Goal: Task Accomplishment & Management: Manage account settings

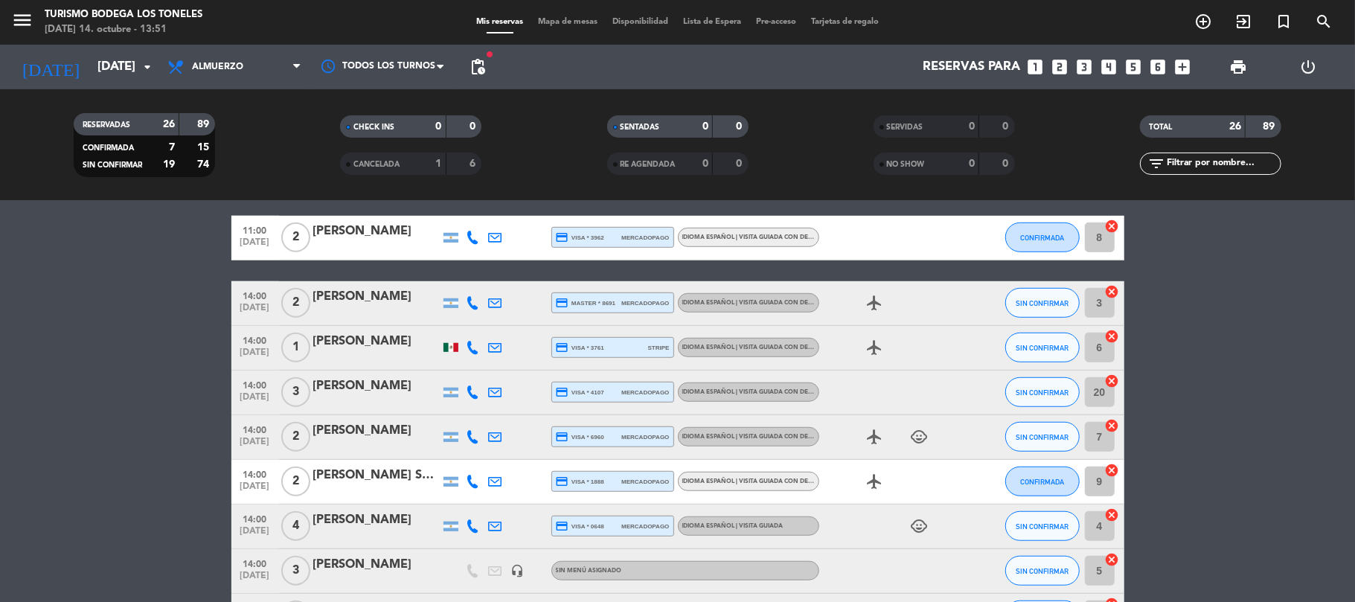
scroll to position [694, 0]
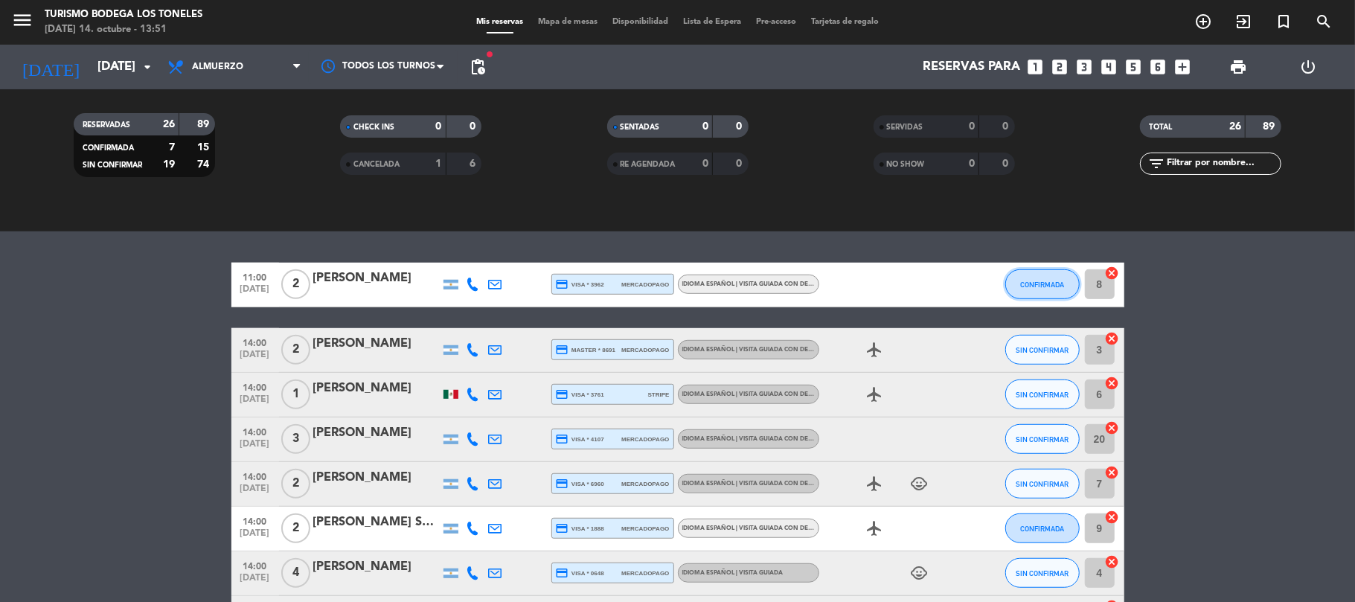
click at [1048, 283] on span "CONFIRMADA" at bounding box center [1042, 285] width 44 height 8
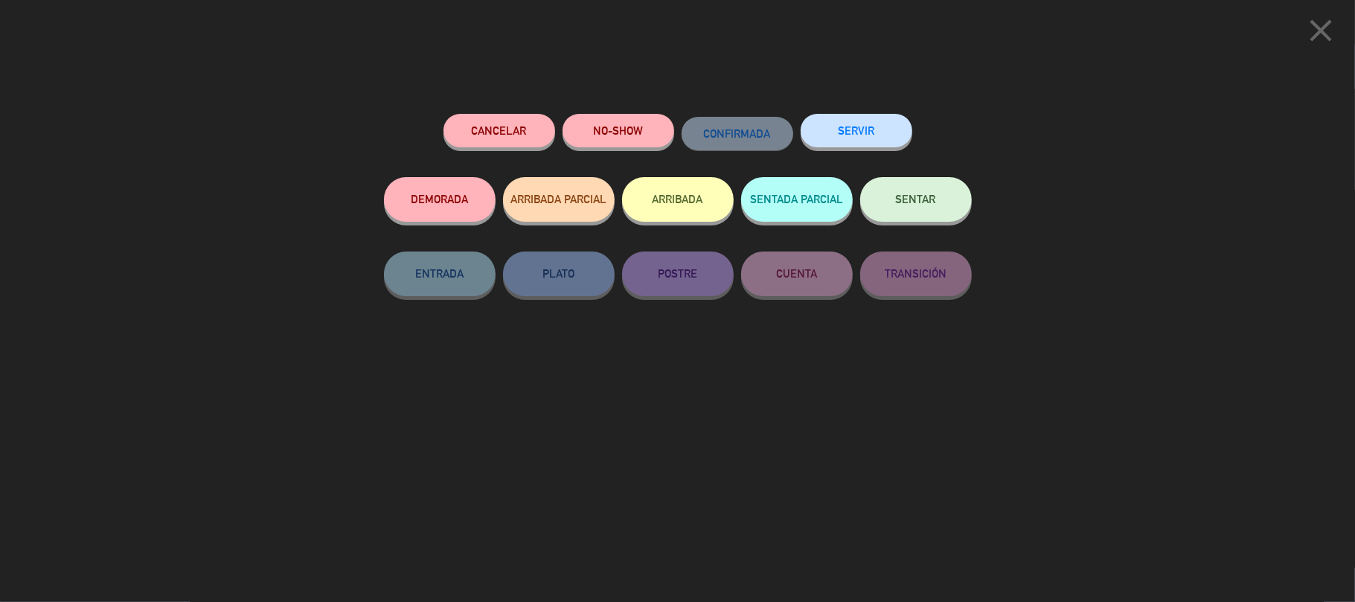
click at [665, 202] on button "ARRIBADA" at bounding box center [678, 199] width 112 height 45
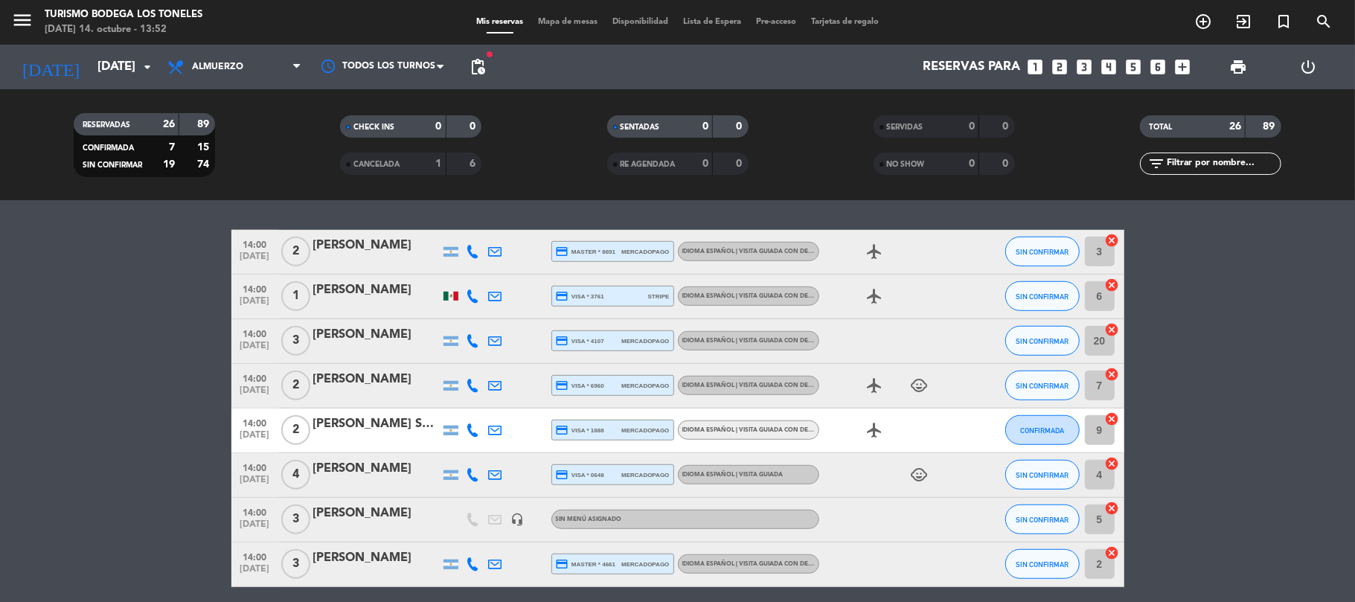
scroll to position [793, 0]
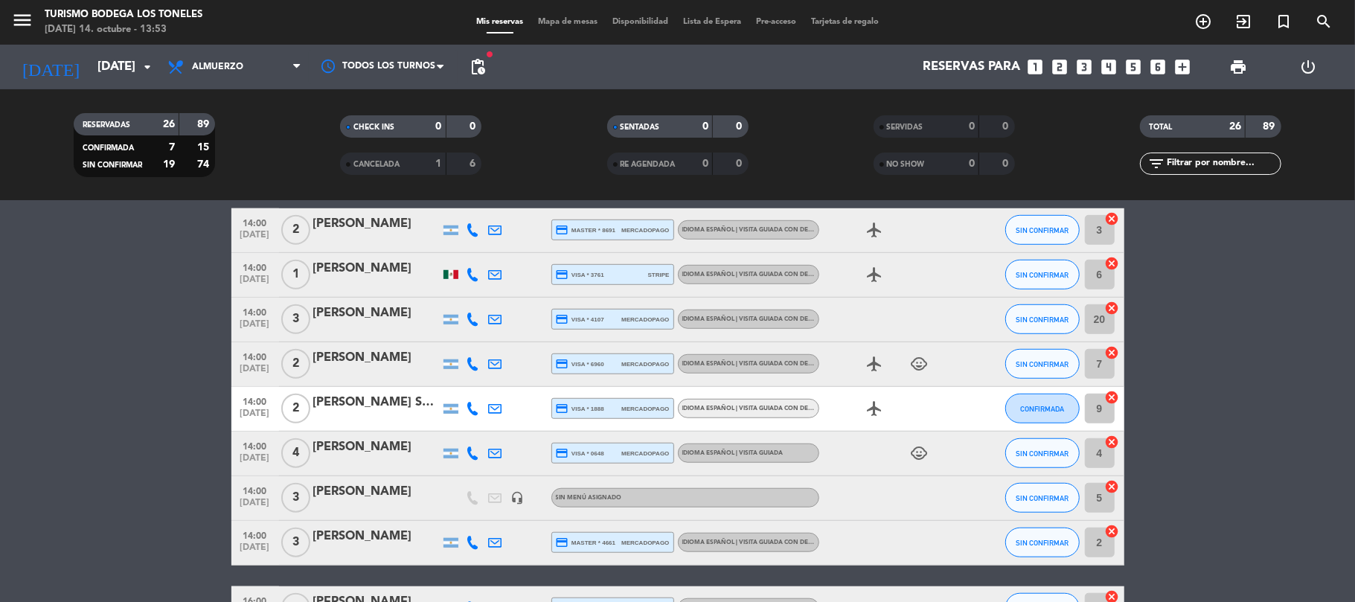
click at [1263, 337] on bookings-row "14:00 [DATE] 2 [PERSON_NAME] credit_card master * 8691 mercadopago Idioma Españ…" at bounding box center [677, 552] width 1355 height 688
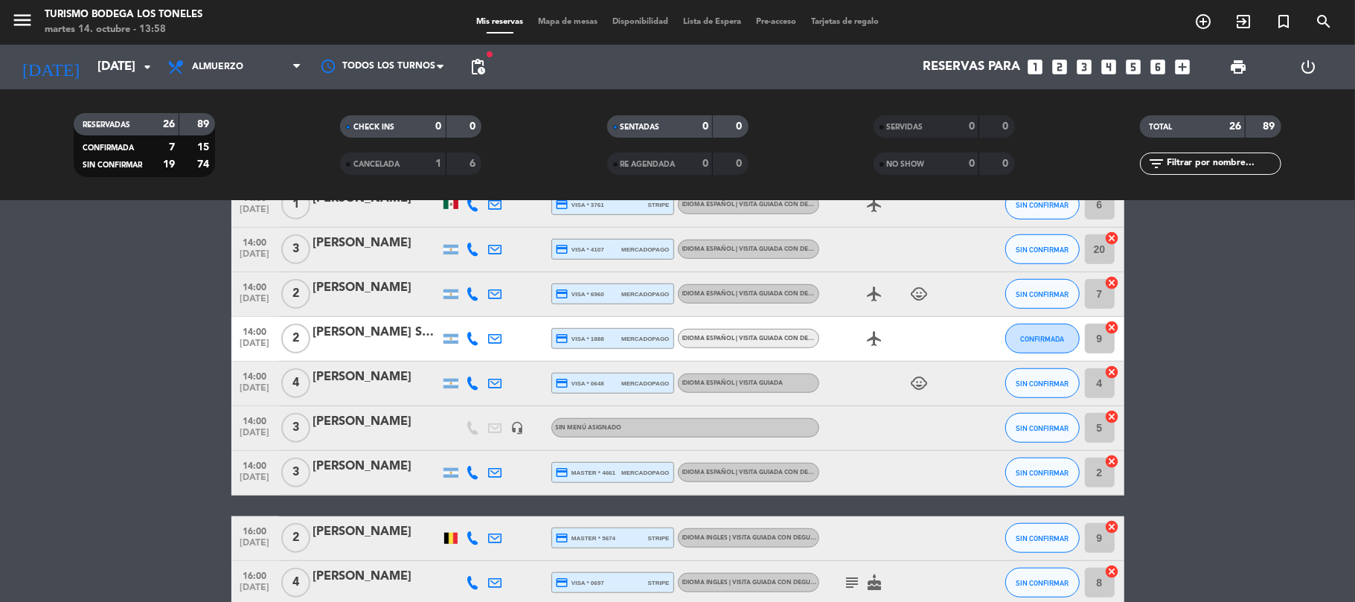
scroll to position [763, 0]
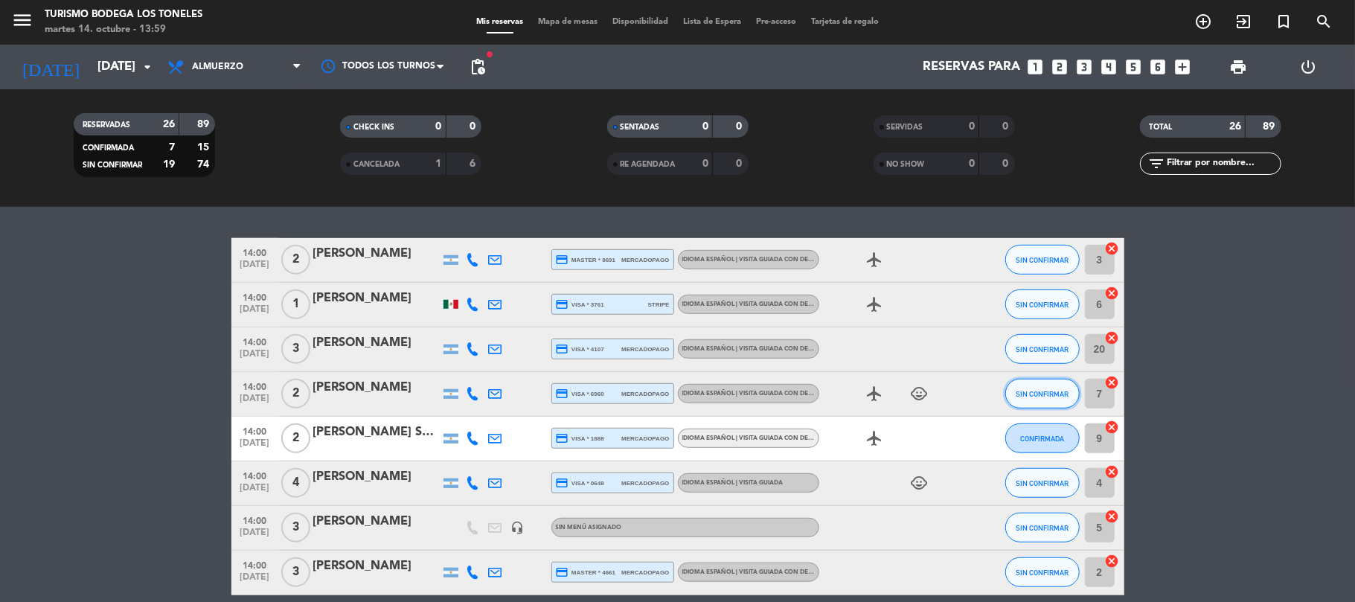
click at [1034, 397] on span "SIN CONFIRMAR" at bounding box center [1042, 394] width 53 height 8
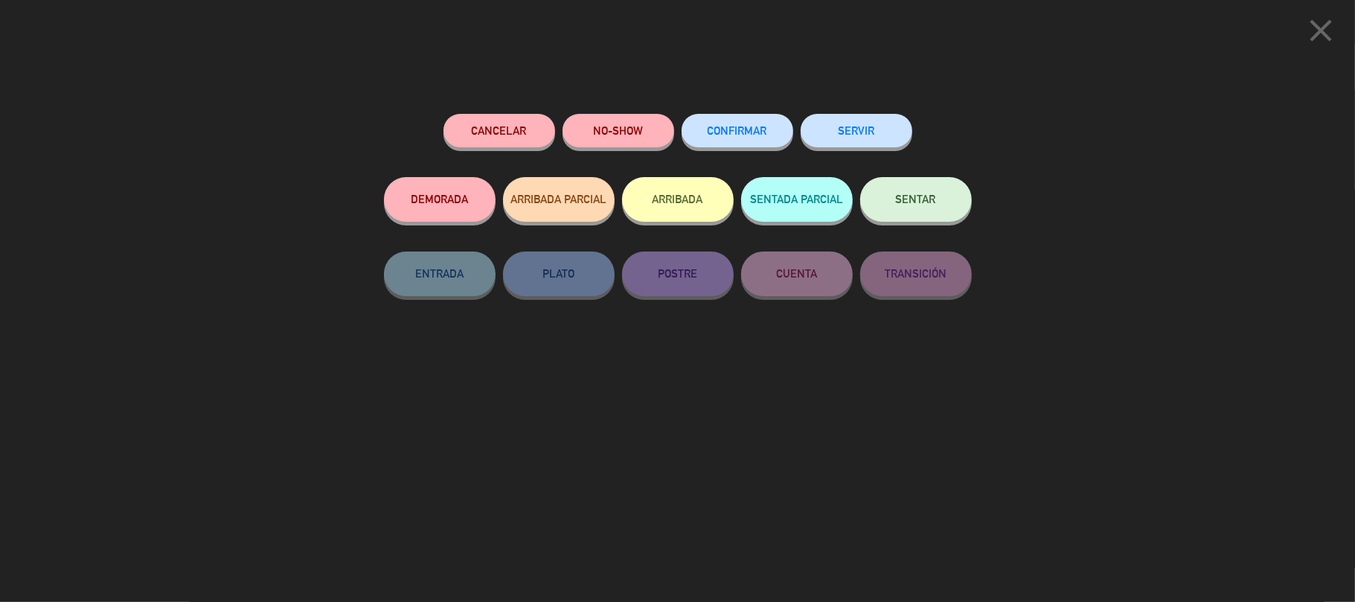
click at [697, 191] on button "ARRIBADA" at bounding box center [678, 199] width 112 height 45
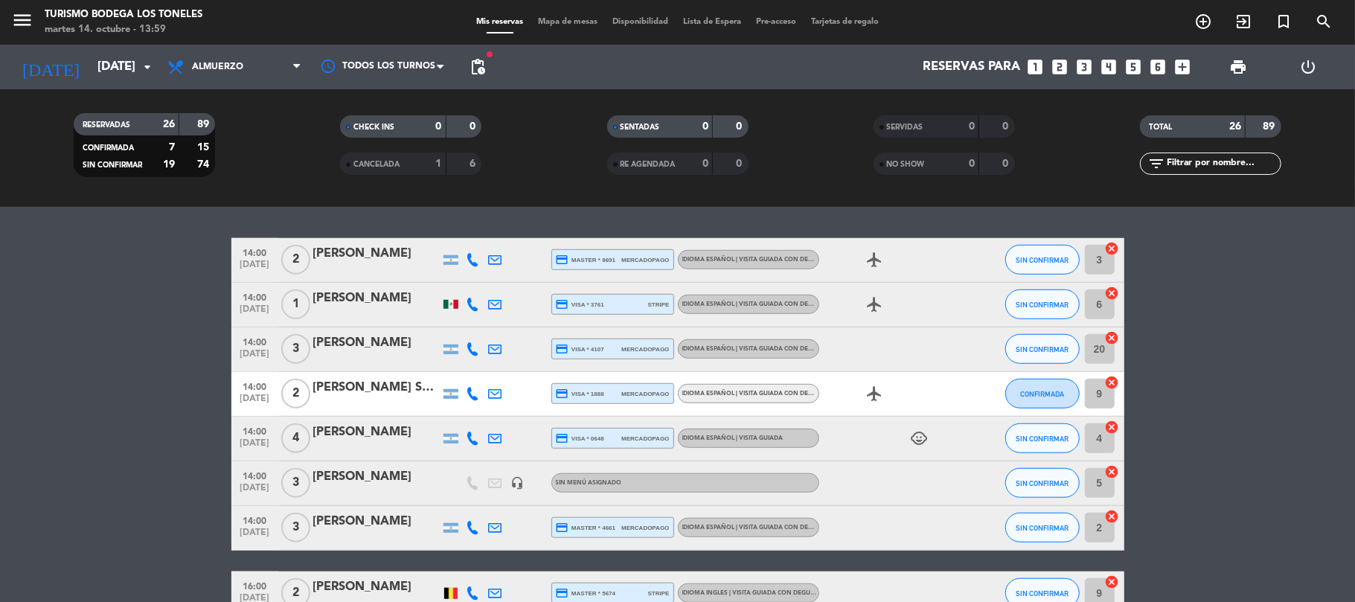
scroll to position [863, 0]
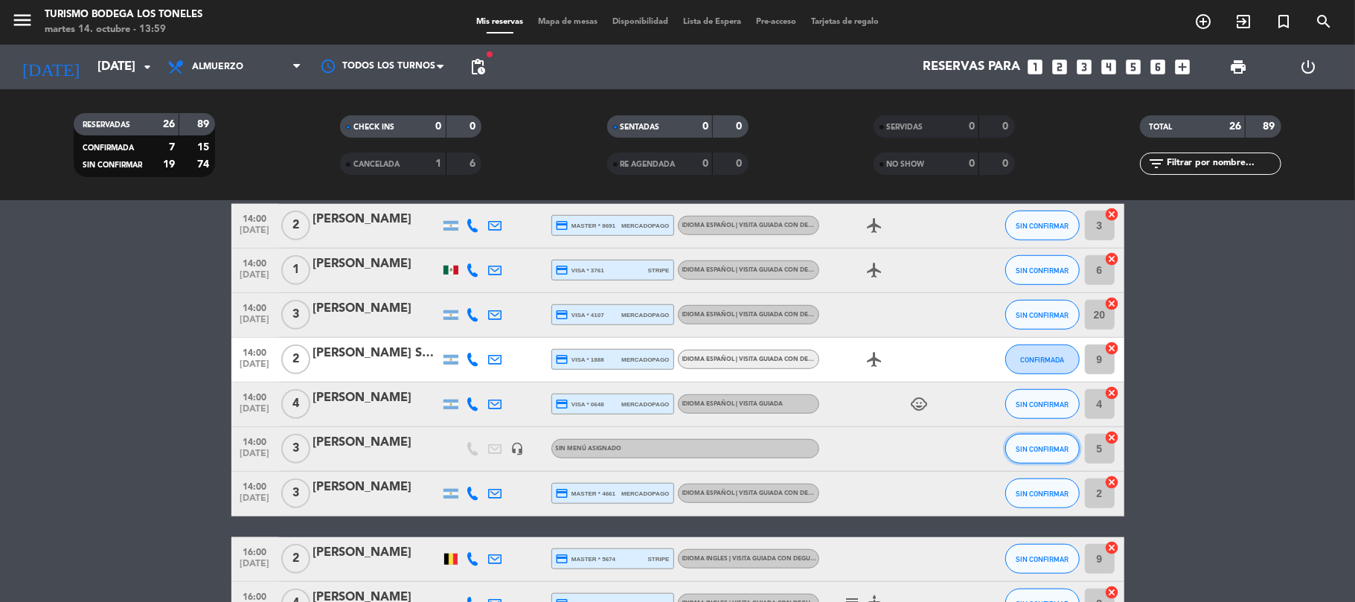
click at [1045, 441] on button "SIN CONFIRMAR" at bounding box center [1042, 449] width 74 height 30
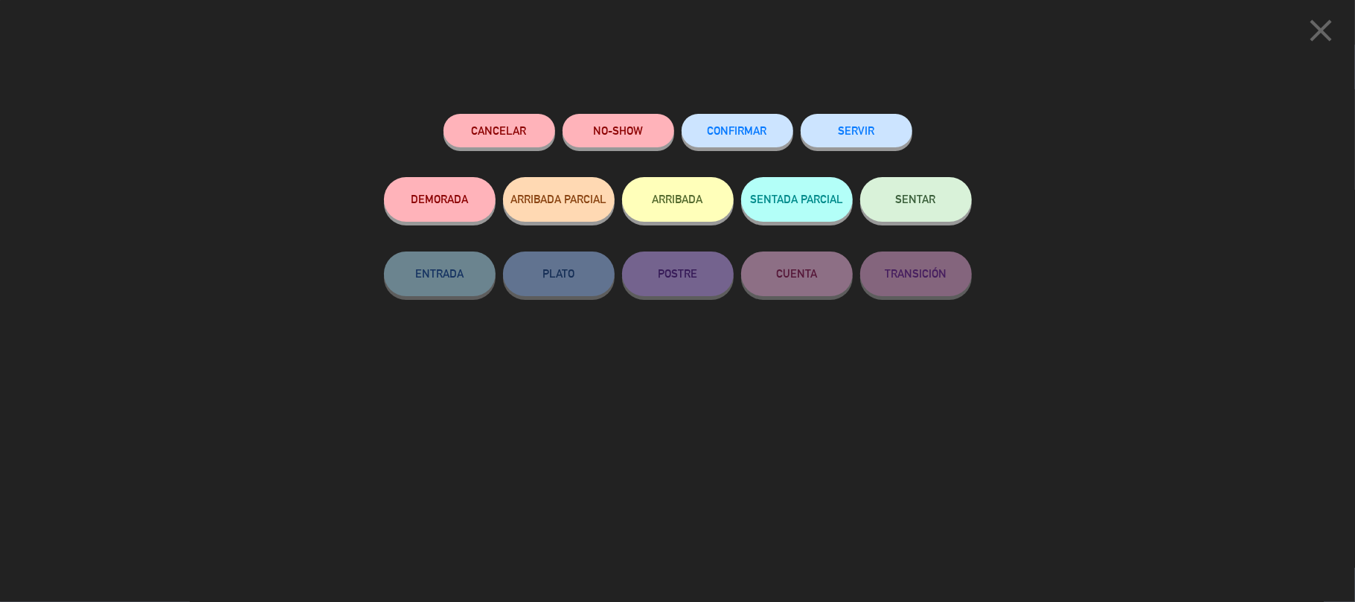
click at [673, 207] on button "ARRIBADA" at bounding box center [678, 199] width 112 height 45
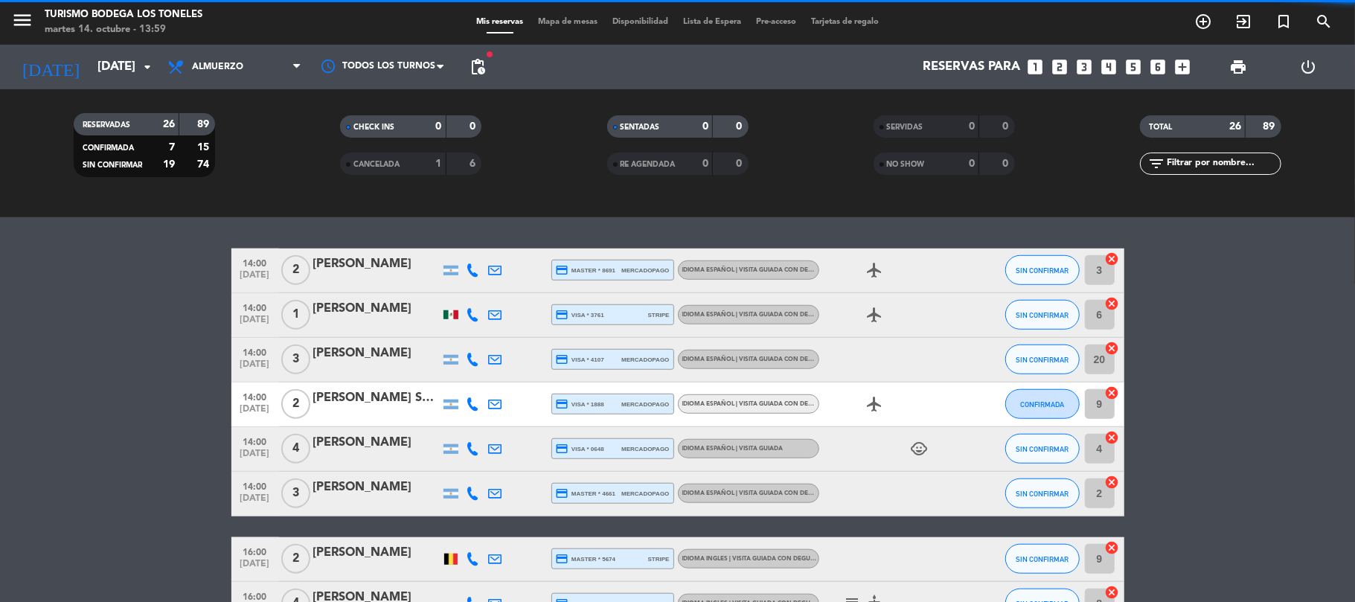
scroll to position [908, 0]
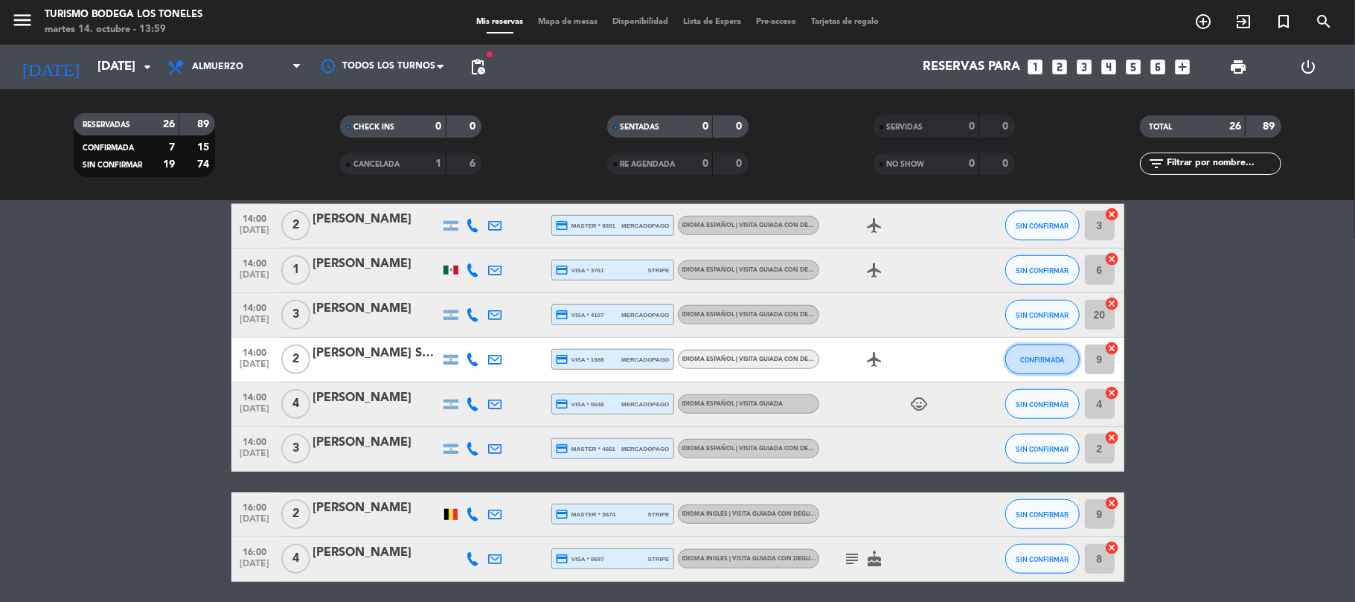
click at [1048, 356] on span "CONFIRMADA" at bounding box center [1042, 360] width 44 height 8
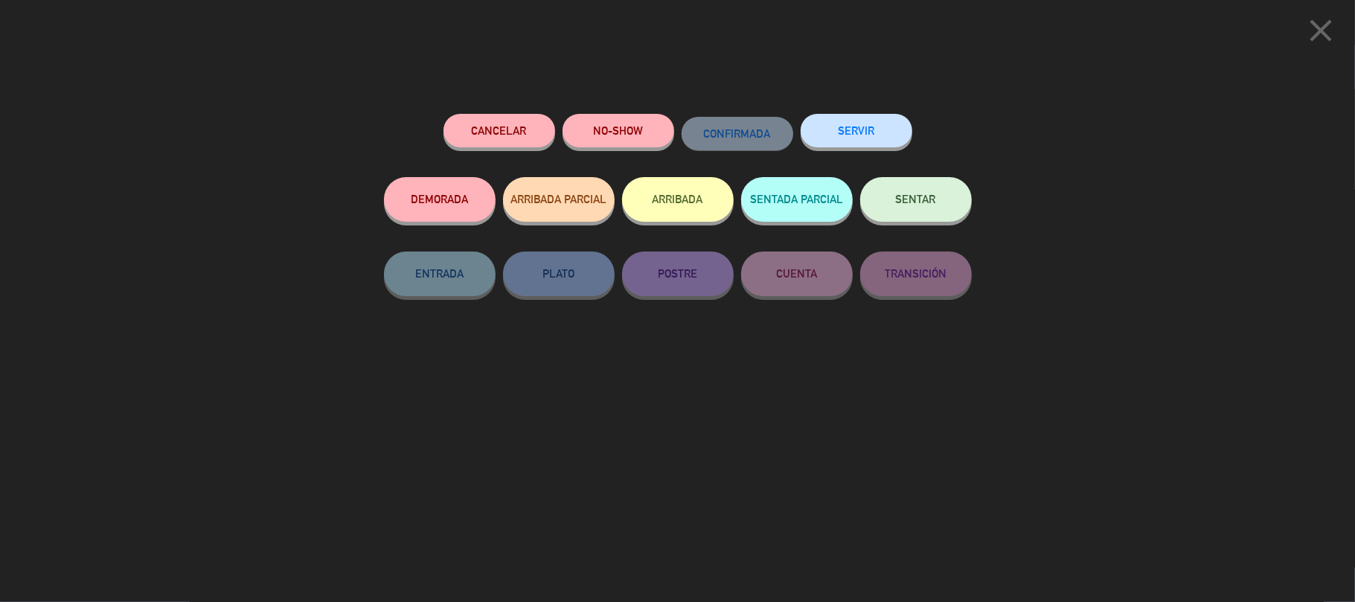
click at [685, 194] on button "ARRIBADA" at bounding box center [678, 199] width 112 height 45
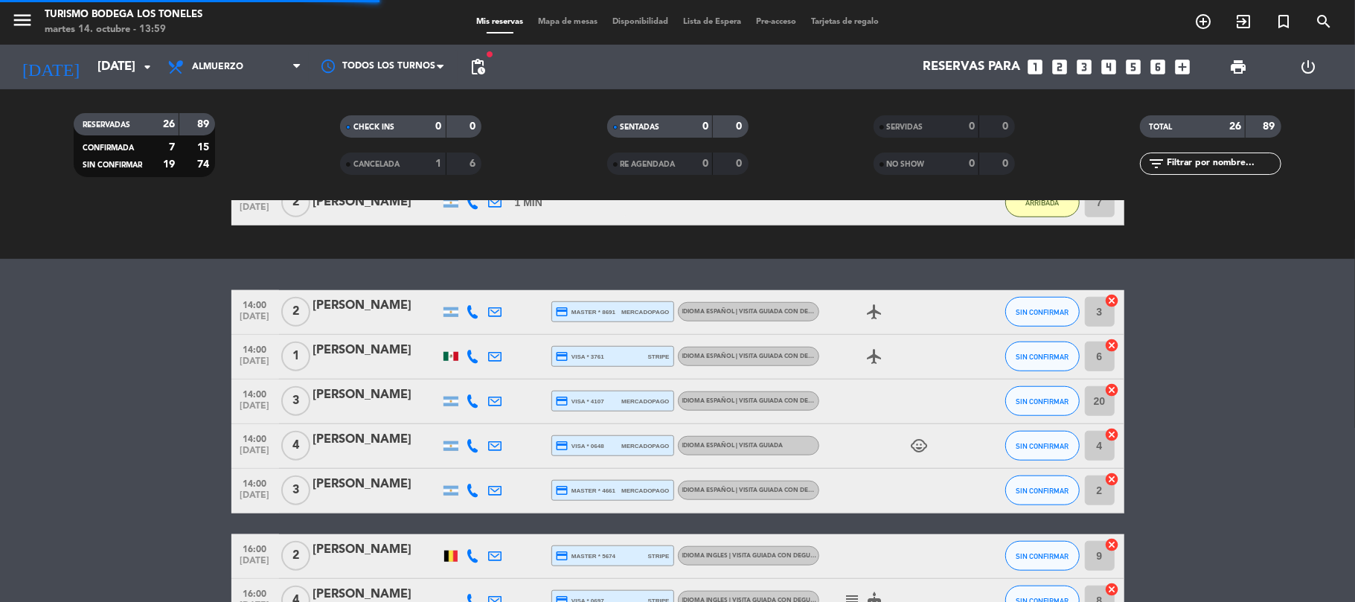
scroll to position [994, 0]
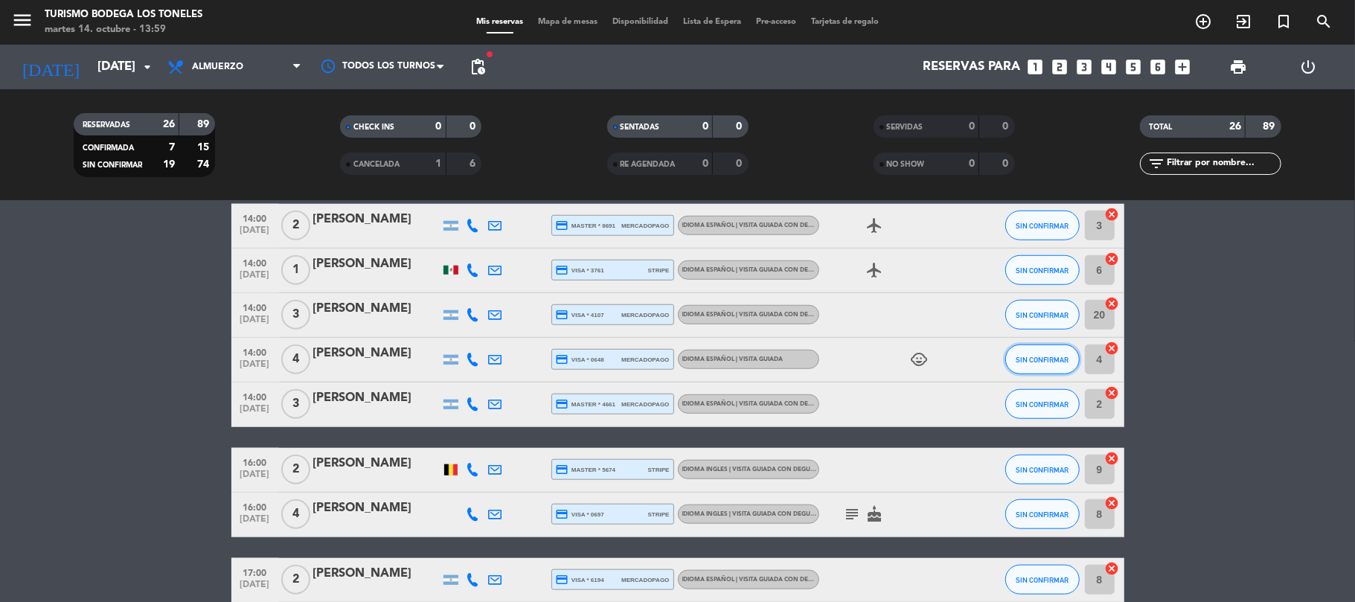
click at [1054, 356] on span "SIN CONFIRMAR" at bounding box center [1042, 360] width 53 height 8
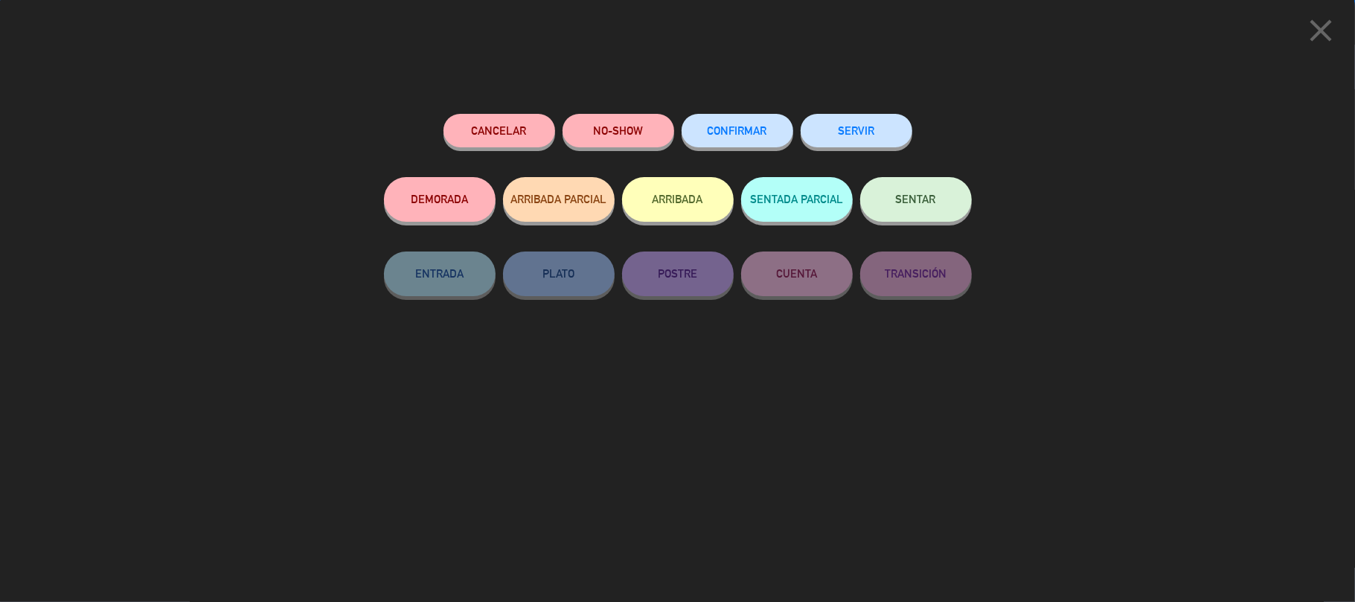
click at [676, 191] on button "ARRIBADA" at bounding box center [678, 199] width 112 height 45
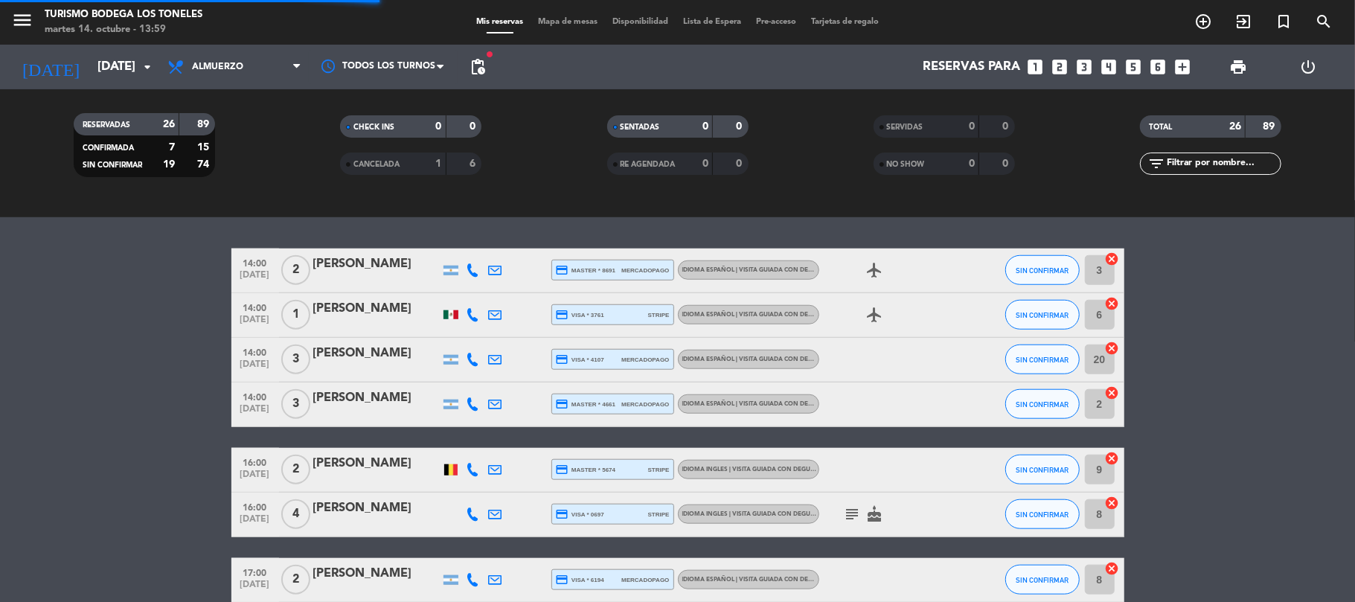
scroll to position [1039, 0]
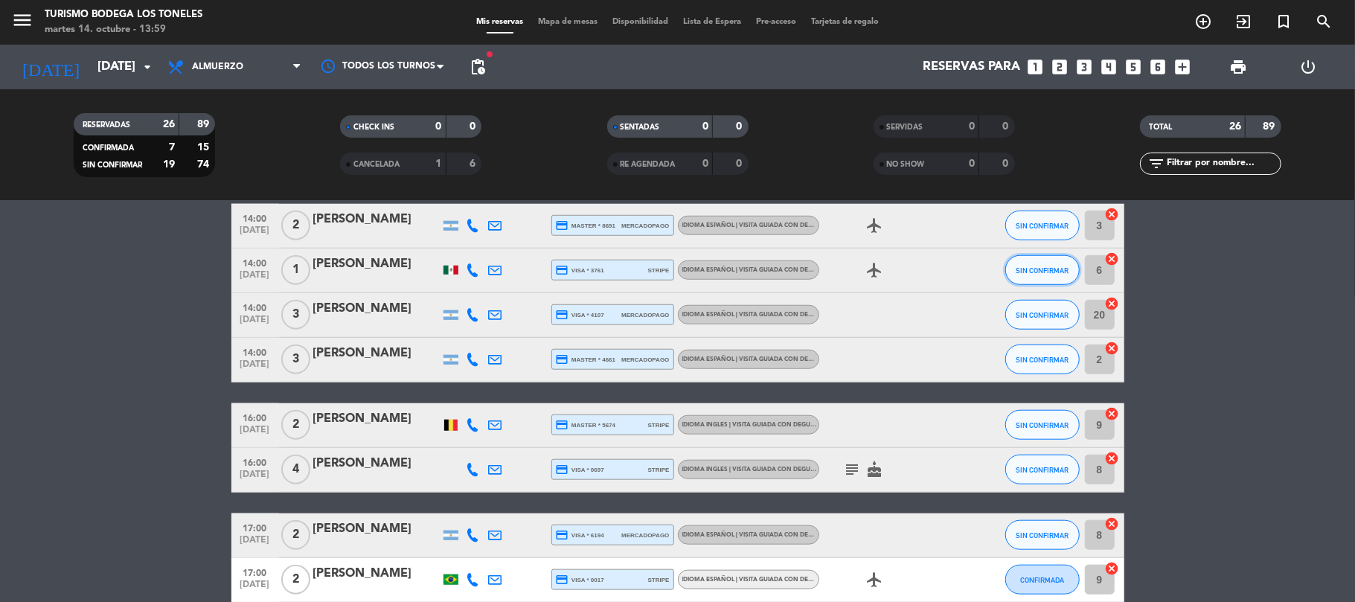
click at [1049, 281] on button "SIN CONFIRMAR" at bounding box center [1042, 270] width 74 height 30
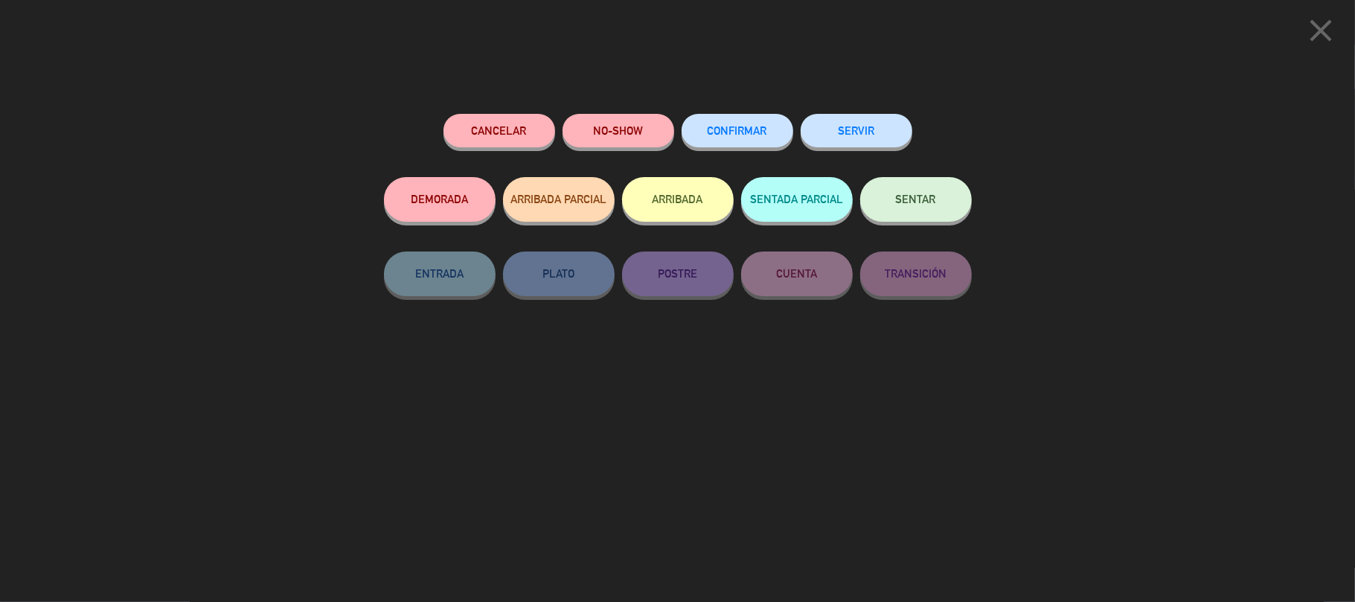
click at [680, 194] on button "ARRIBADA" at bounding box center [678, 199] width 112 height 45
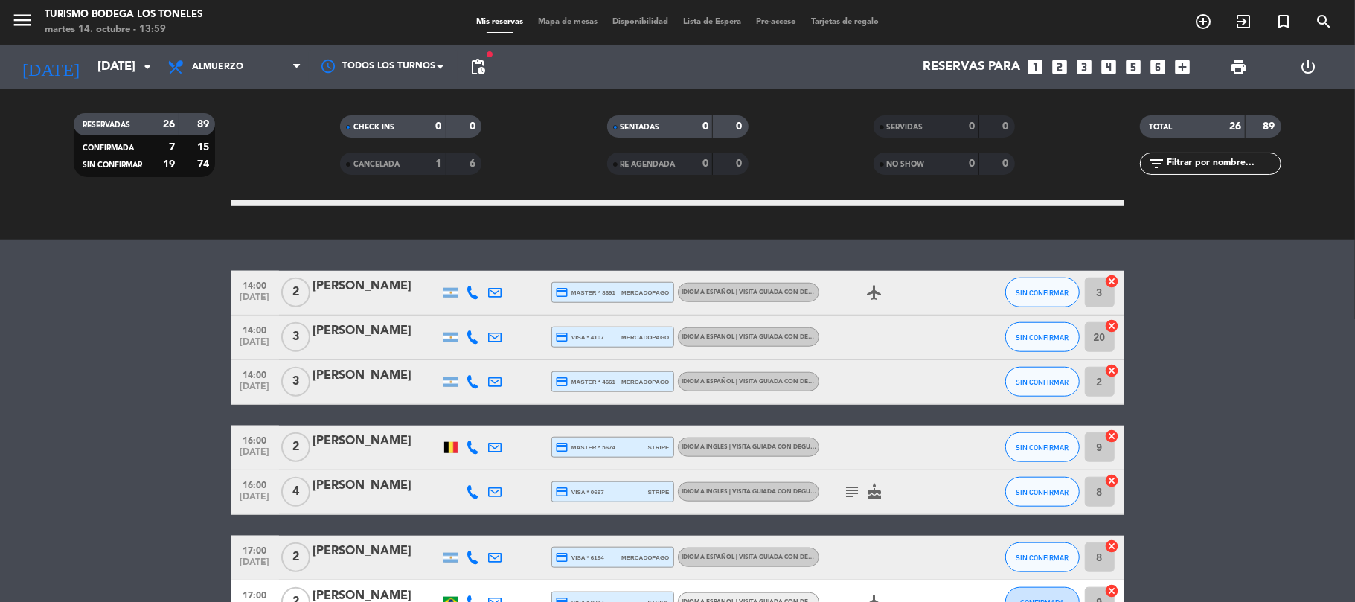
scroll to position [984, 0]
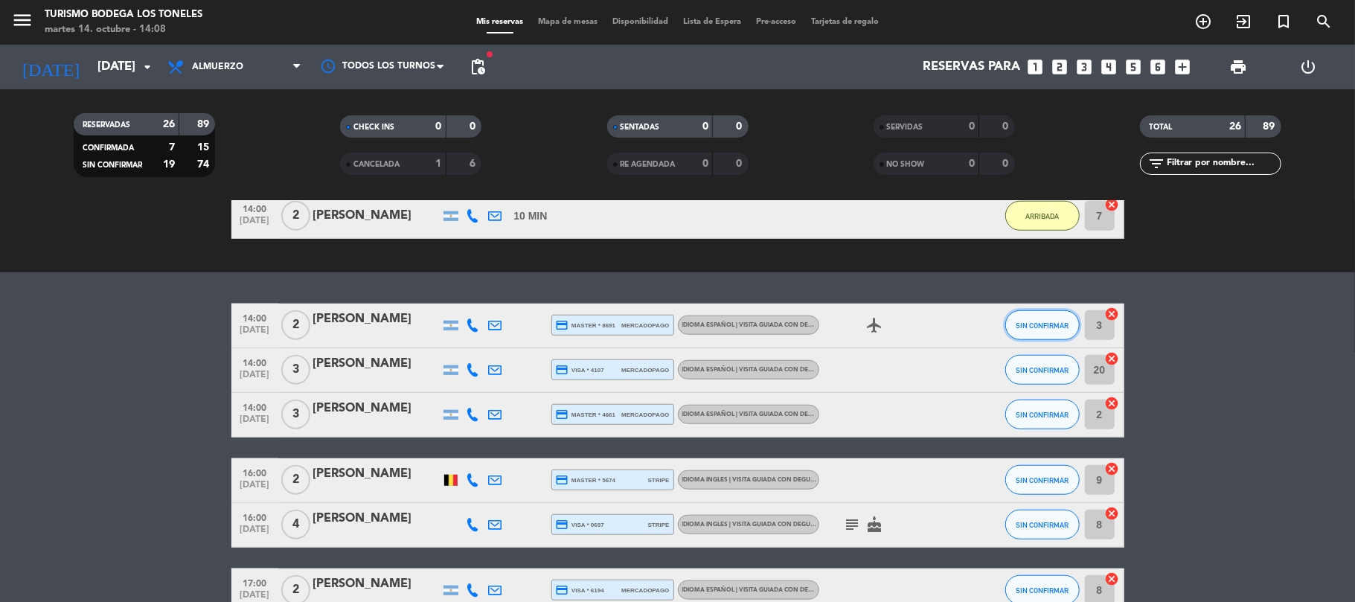
click at [1046, 331] on button "SIN CONFIRMAR" at bounding box center [1042, 325] width 74 height 30
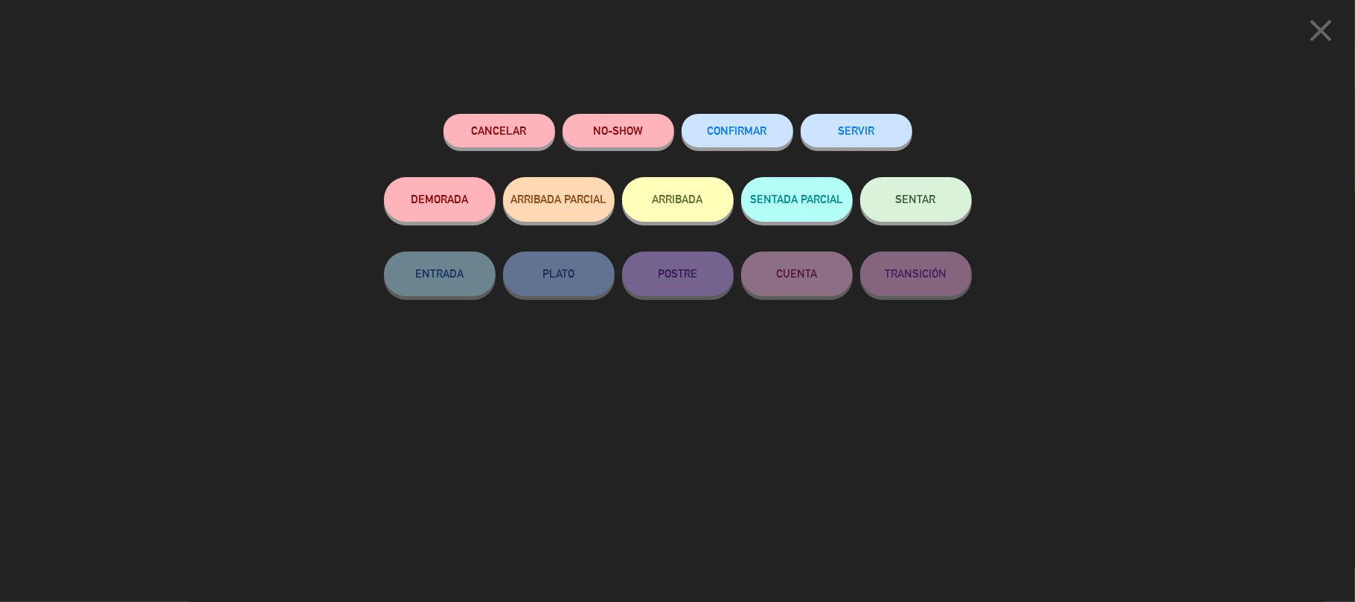
click at [667, 192] on button "ARRIBADA" at bounding box center [678, 199] width 112 height 45
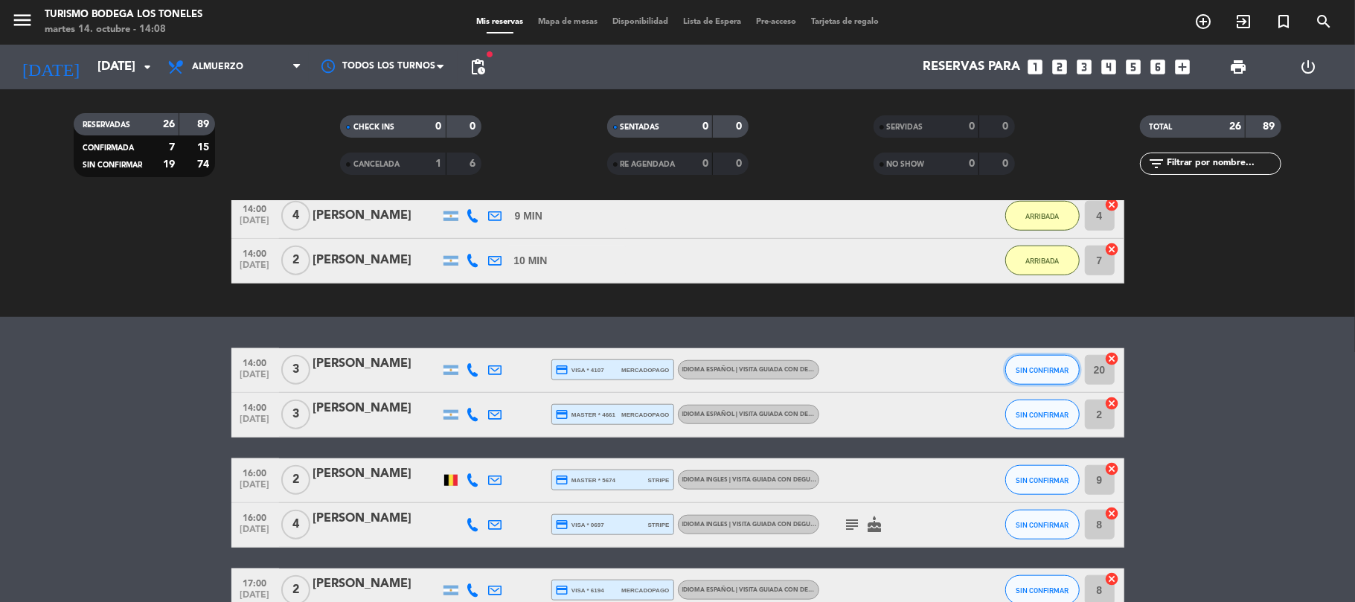
click at [1025, 368] on span "SIN CONFIRMAR" at bounding box center [1042, 370] width 53 height 8
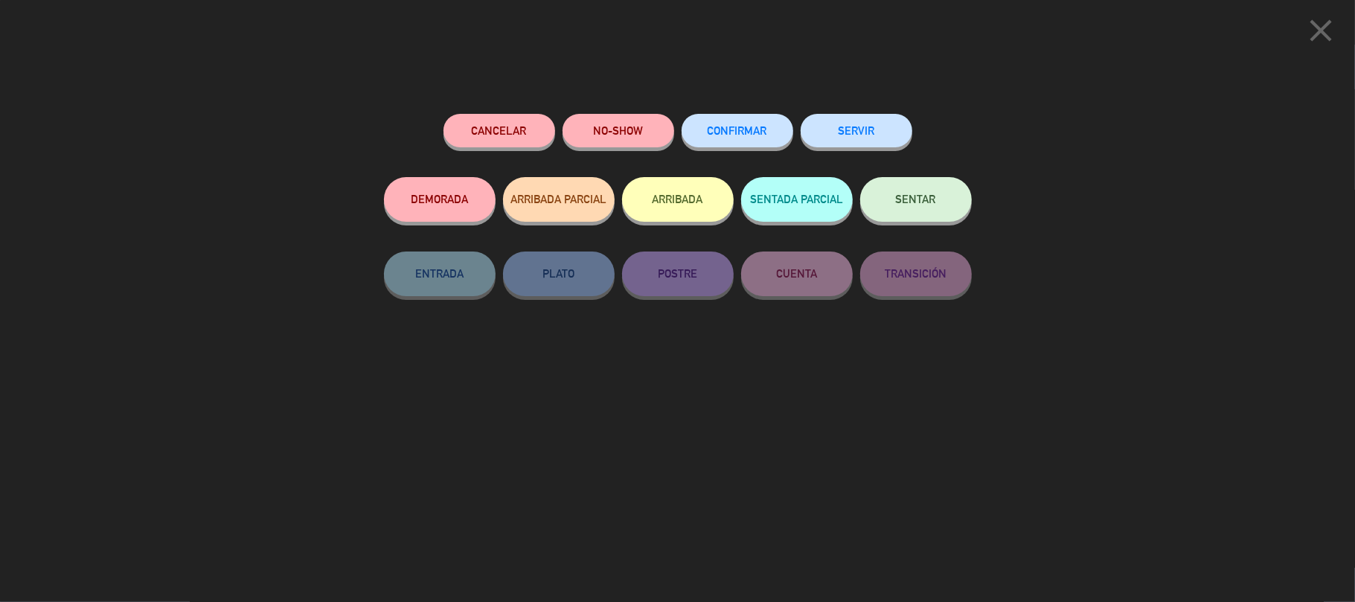
click at [693, 216] on button "ARRIBADA" at bounding box center [678, 199] width 112 height 45
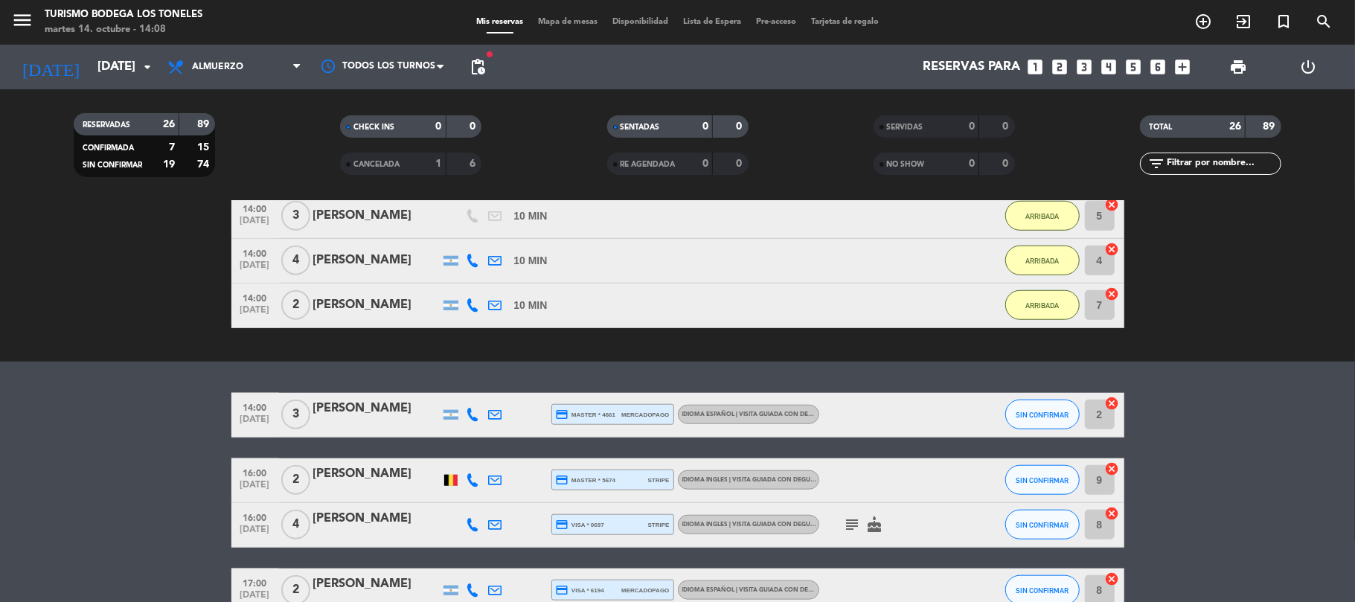
click at [856, 521] on icon "subject" at bounding box center [853, 525] width 18 height 18
click at [853, 521] on icon "subject" at bounding box center [853, 525] width 18 height 18
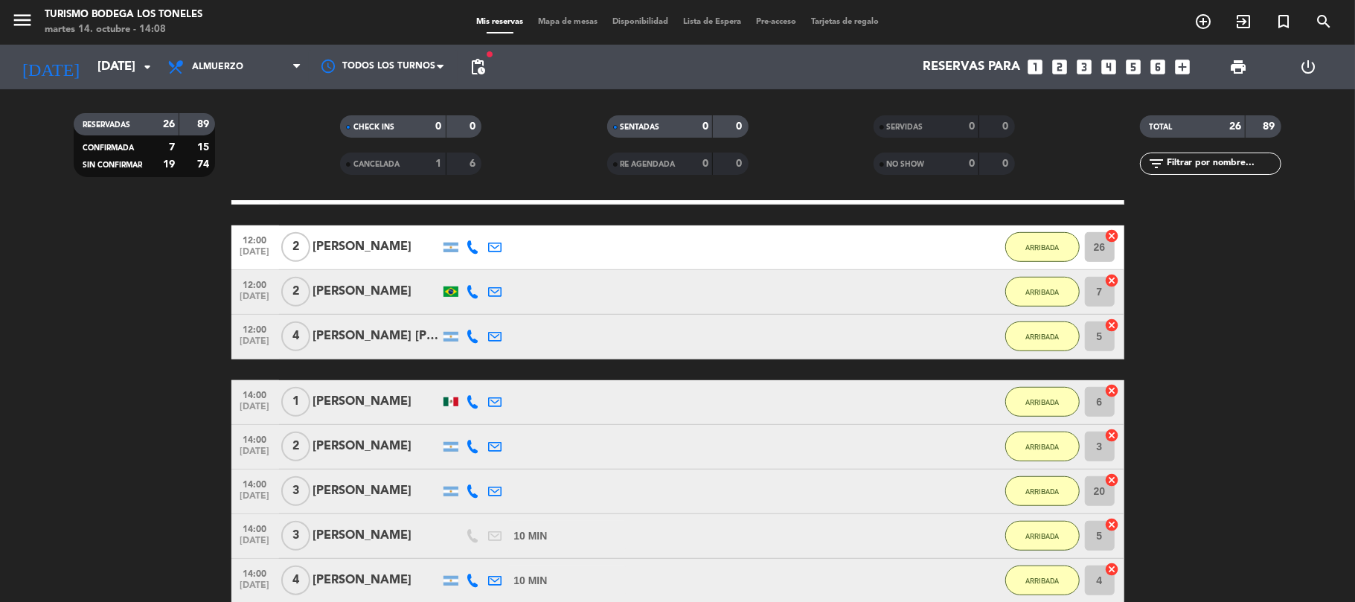
scroll to position [1025, 0]
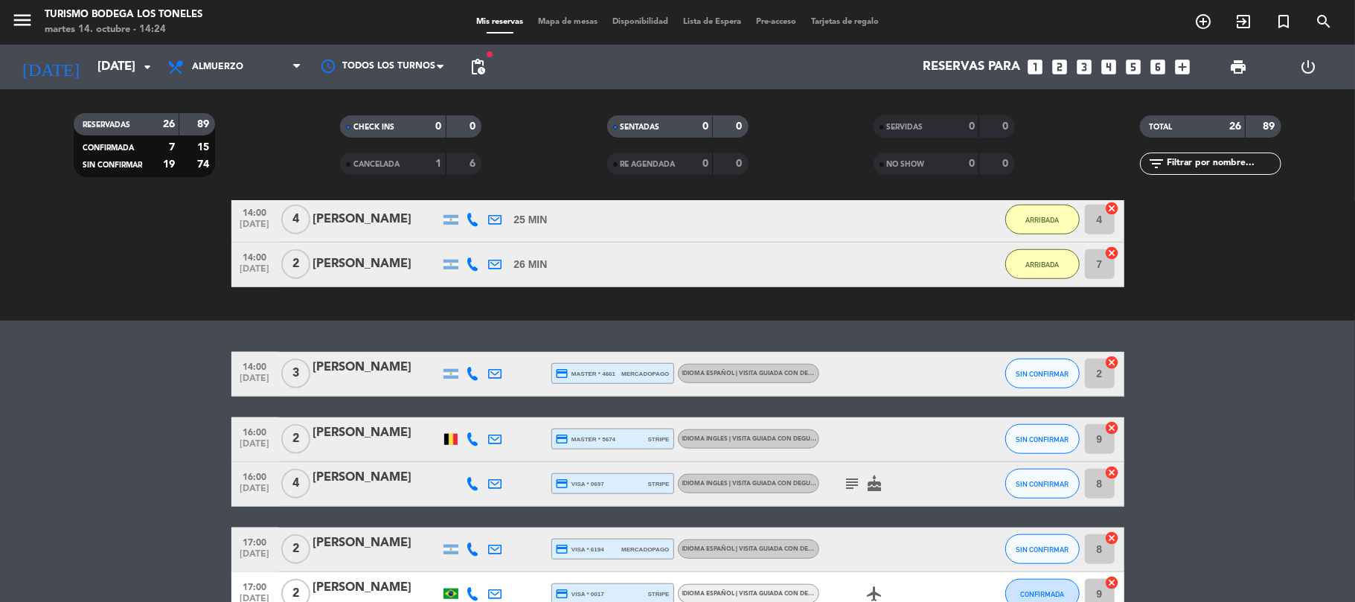
click at [61, 346] on div "No hay notas para este servicio. Haz clic para agregar una exit_to_app CHECK IN…" at bounding box center [677, 401] width 1355 height 401
